Goal: Task Accomplishment & Management: Use online tool/utility

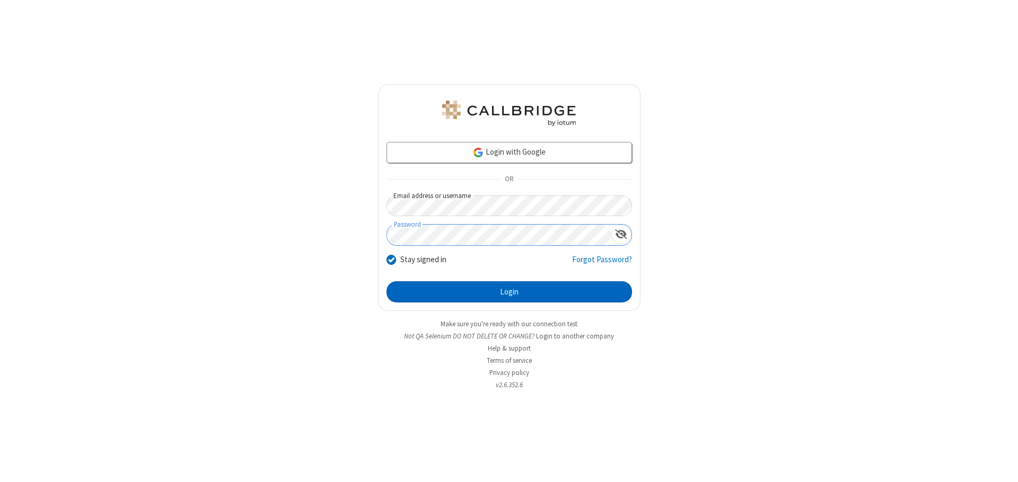
click at [509, 292] on button "Login" at bounding box center [508, 291] width 245 height 21
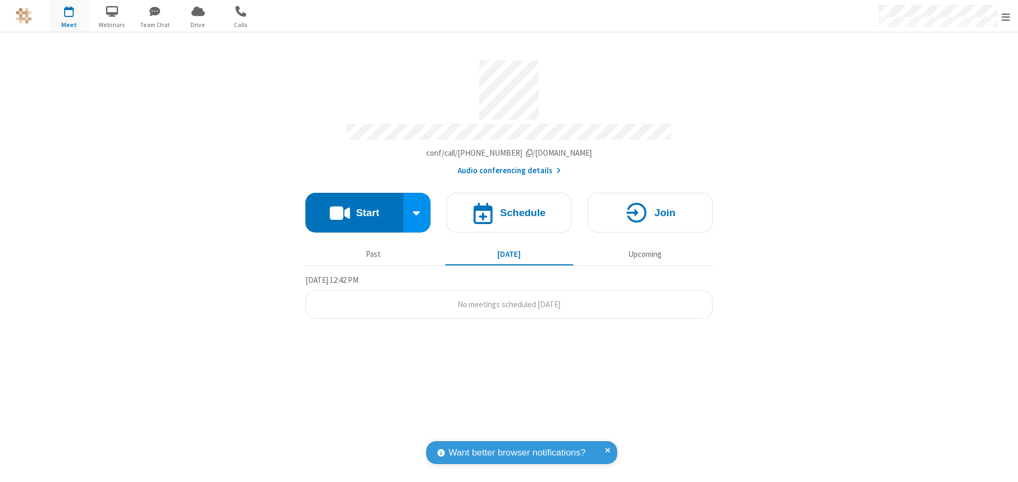
click at [354, 208] on button "Start" at bounding box center [354, 213] width 98 height 40
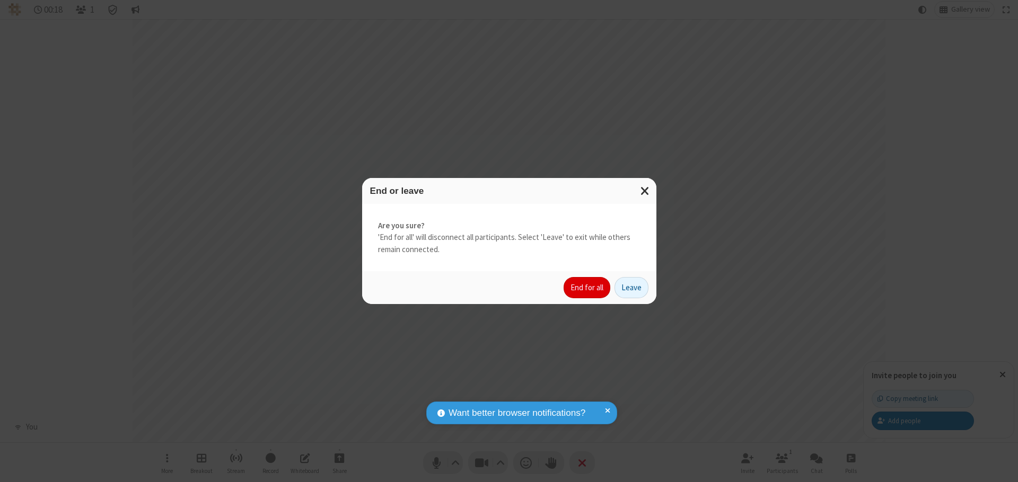
click at [587, 288] on button "End for all" at bounding box center [587, 287] width 47 height 21
